Goal: Task Accomplishment & Management: Complete application form

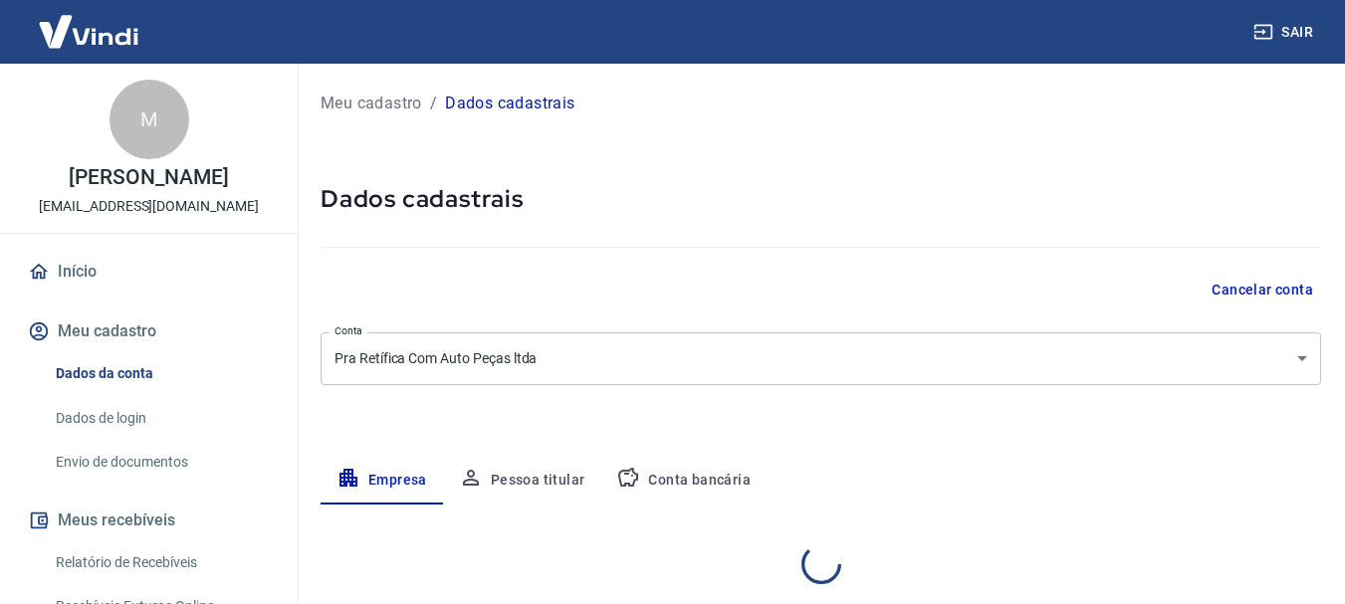
select select "SC"
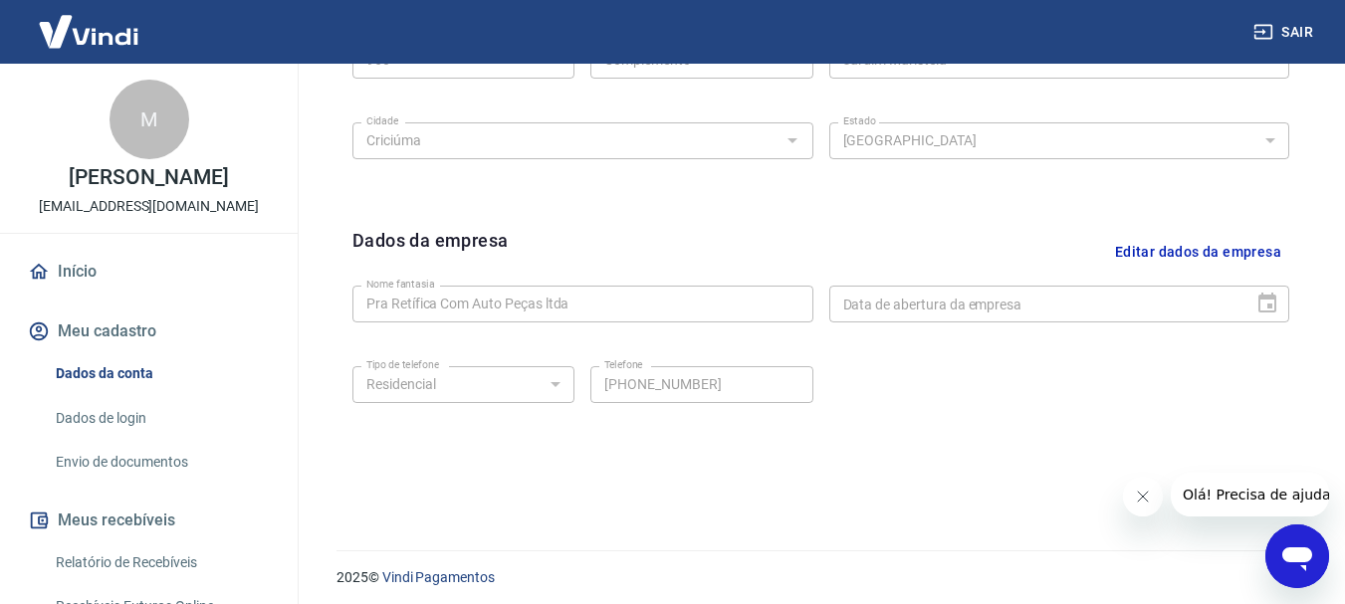
scroll to position [831, 0]
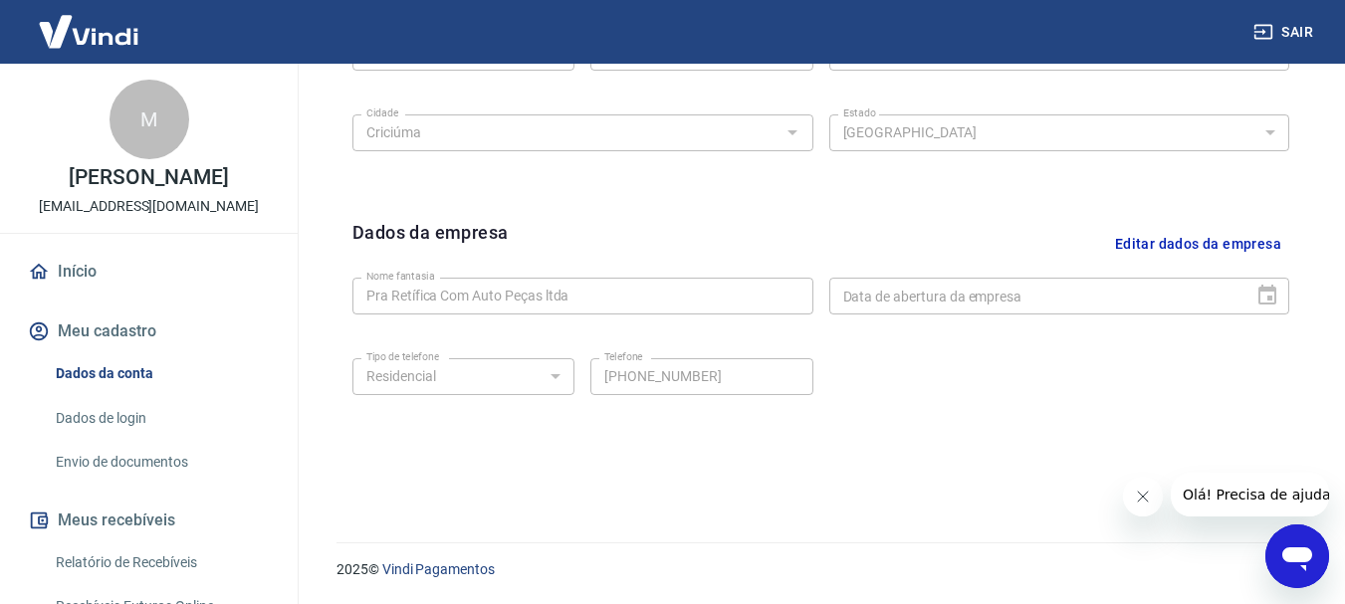
click at [118, 456] on link "Envio de documentos" at bounding box center [161, 462] width 226 height 41
